Goal: Task Accomplishment & Management: Use online tool/utility

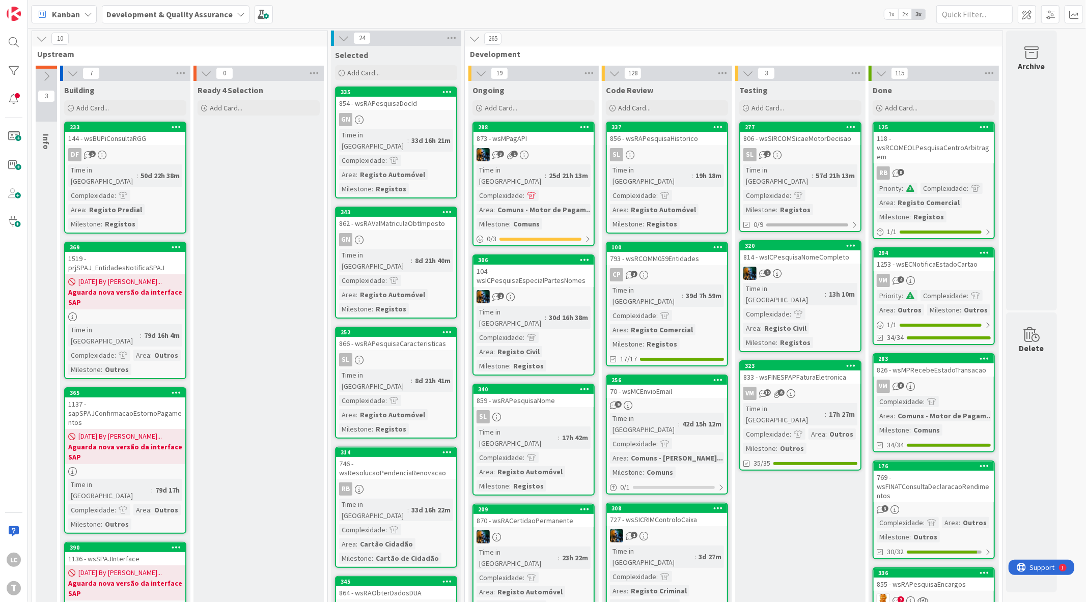
click at [814, 153] on div "SL 2" at bounding box center [800, 154] width 120 height 13
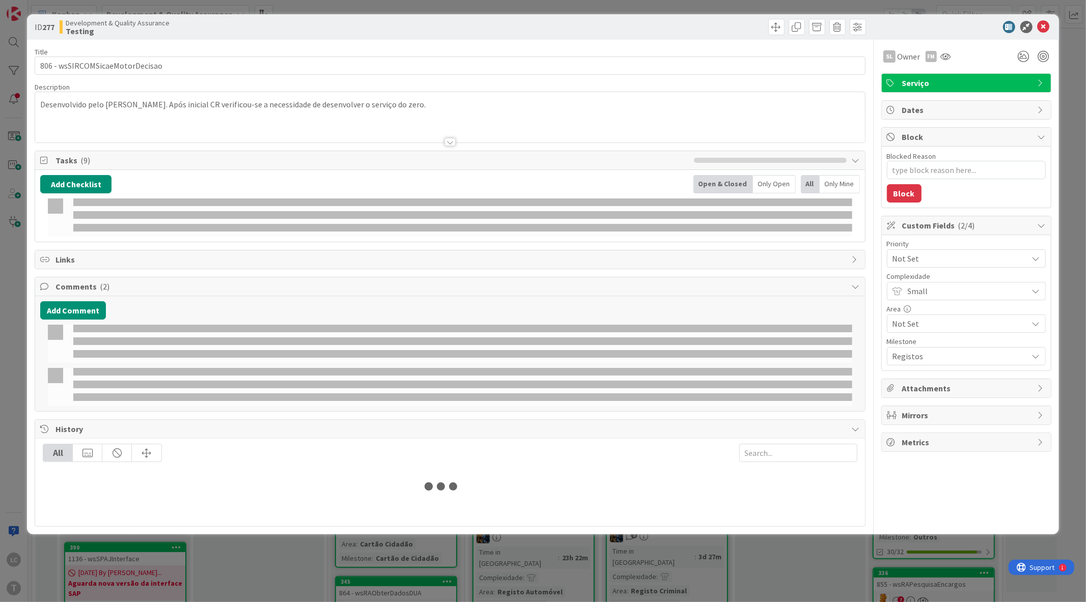
type textarea "x"
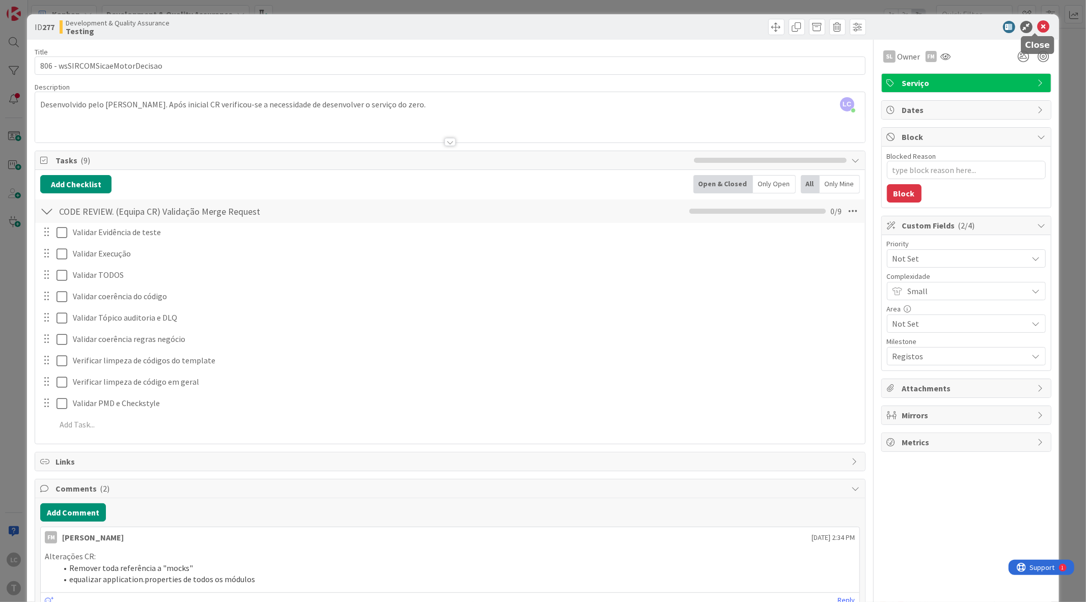
click at [1037, 27] on icon at bounding box center [1043, 27] width 12 height 12
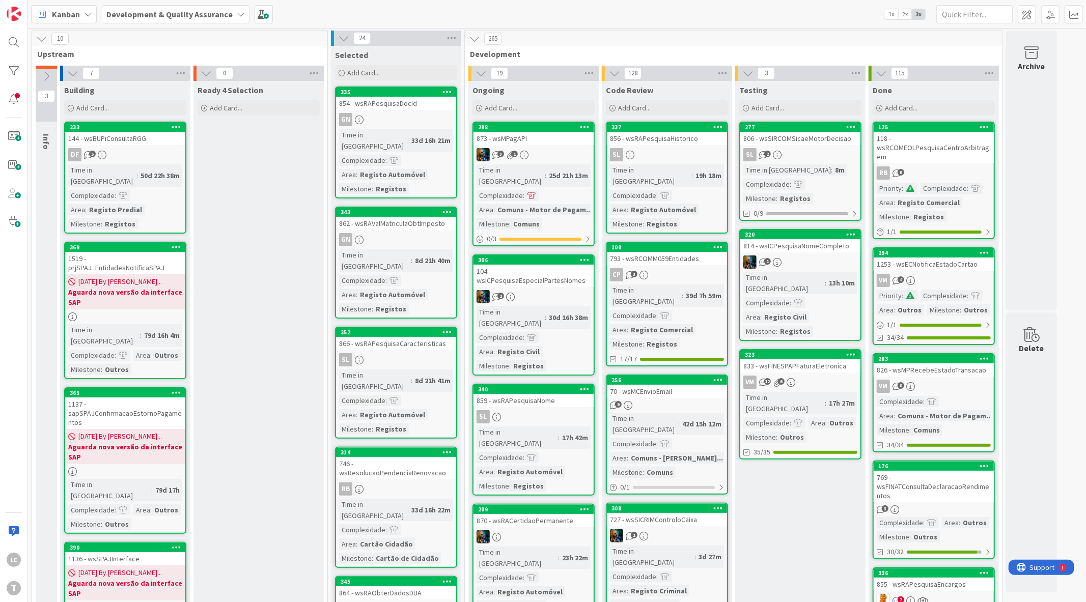
click at [616, 14] on div "Kanban Development & Quality Assurance 1x 2x 3x" at bounding box center [557, 14] width 1058 height 28
